Goal: Navigation & Orientation: Find specific page/section

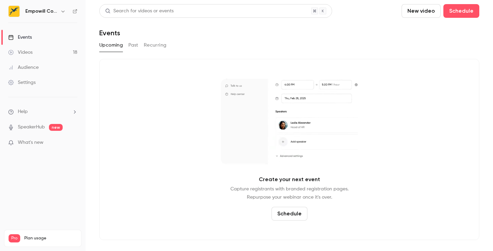
click at [76, 52] on link "Videos 18" at bounding box center [43, 52] width 86 height 15
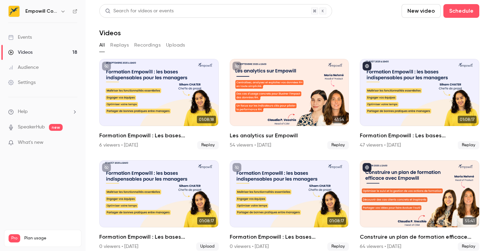
click at [136, 46] on button "Recordings" at bounding box center [147, 45] width 26 height 11
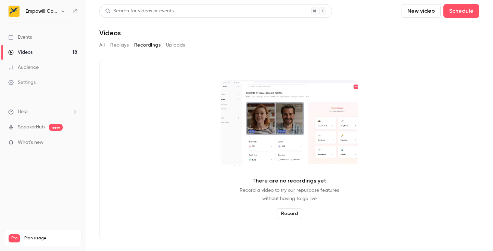
click at [123, 46] on button "Replays" at bounding box center [119, 45] width 18 height 11
